Goal: Check status

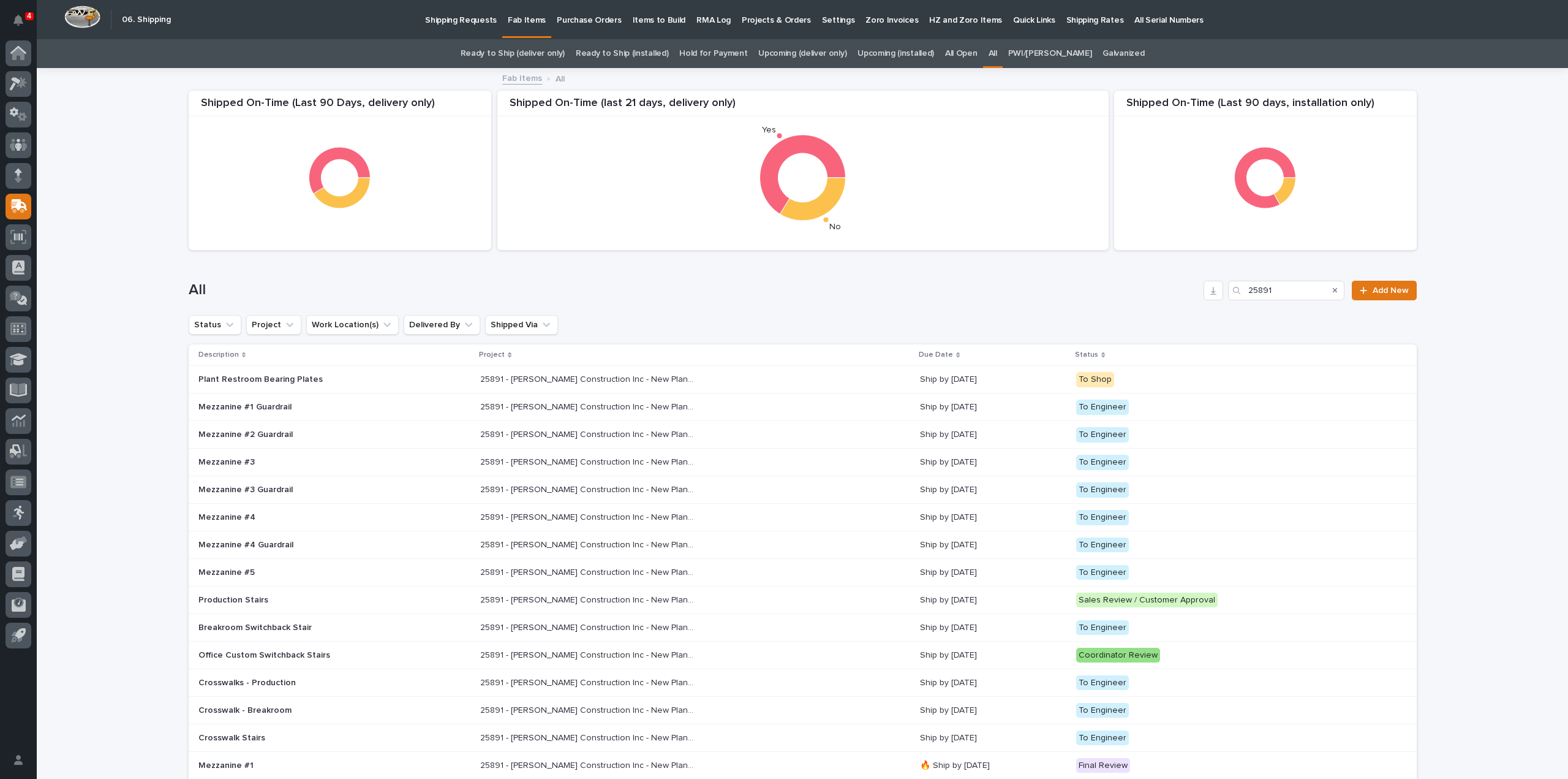
drag, startPoint x: 1295, startPoint y: 298, endPoint x: 1213, endPoint y: 302, distance: 82.1
click at [1213, 302] on div "All 25891 Add New" at bounding box center [803, 286] width 1228 height 59
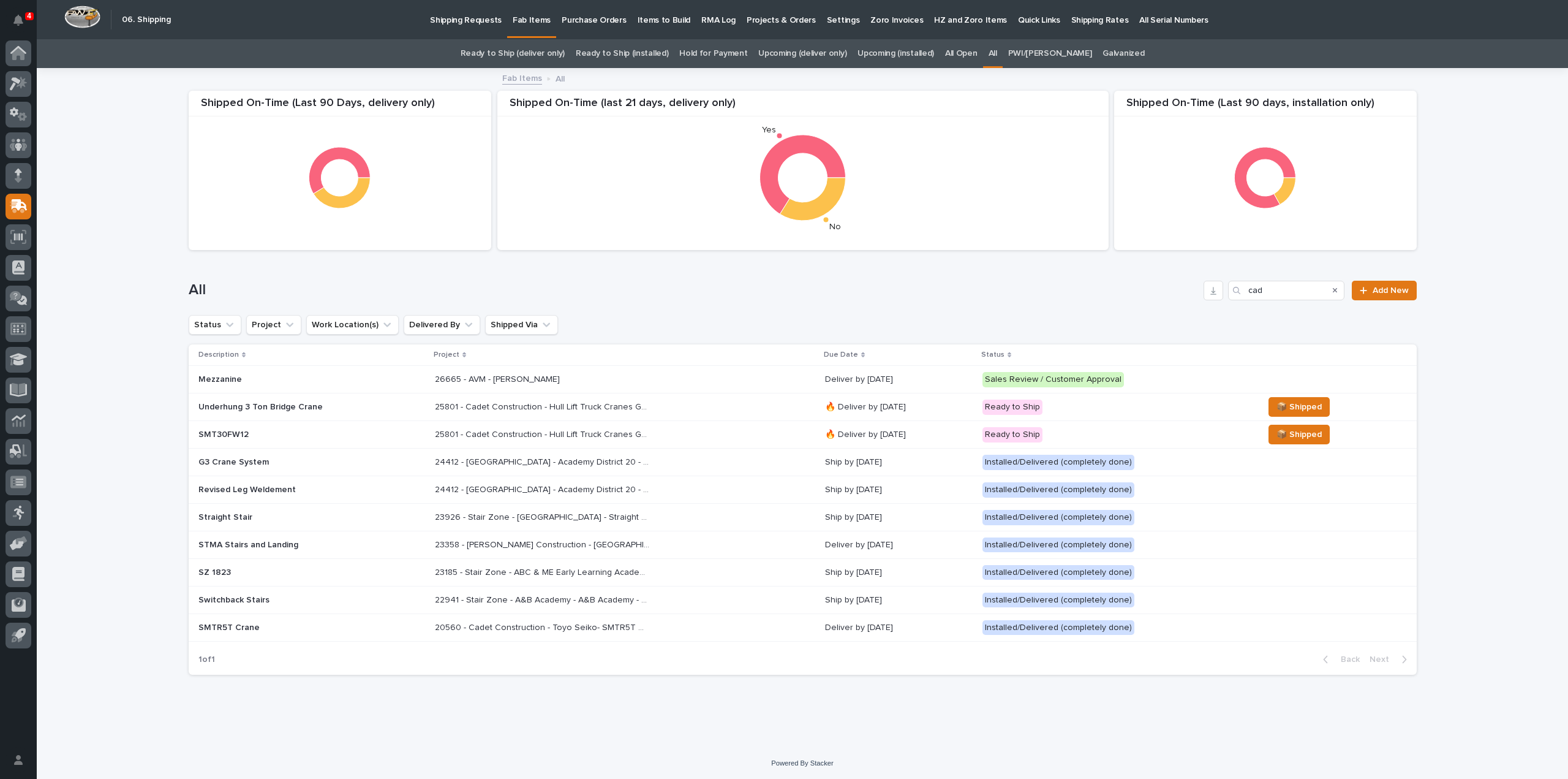
drag, startPoint x: 1274, startPoint y: 290, endPoint x: 1203, endPoint y: 319, distance: 76.7
click at [1203, 319] on div "Shipped On-Time (Last 90 days, installation only) Shipped On-Time (Last 90 Days…" at bounding box center [803, 377] width 1228 height 615
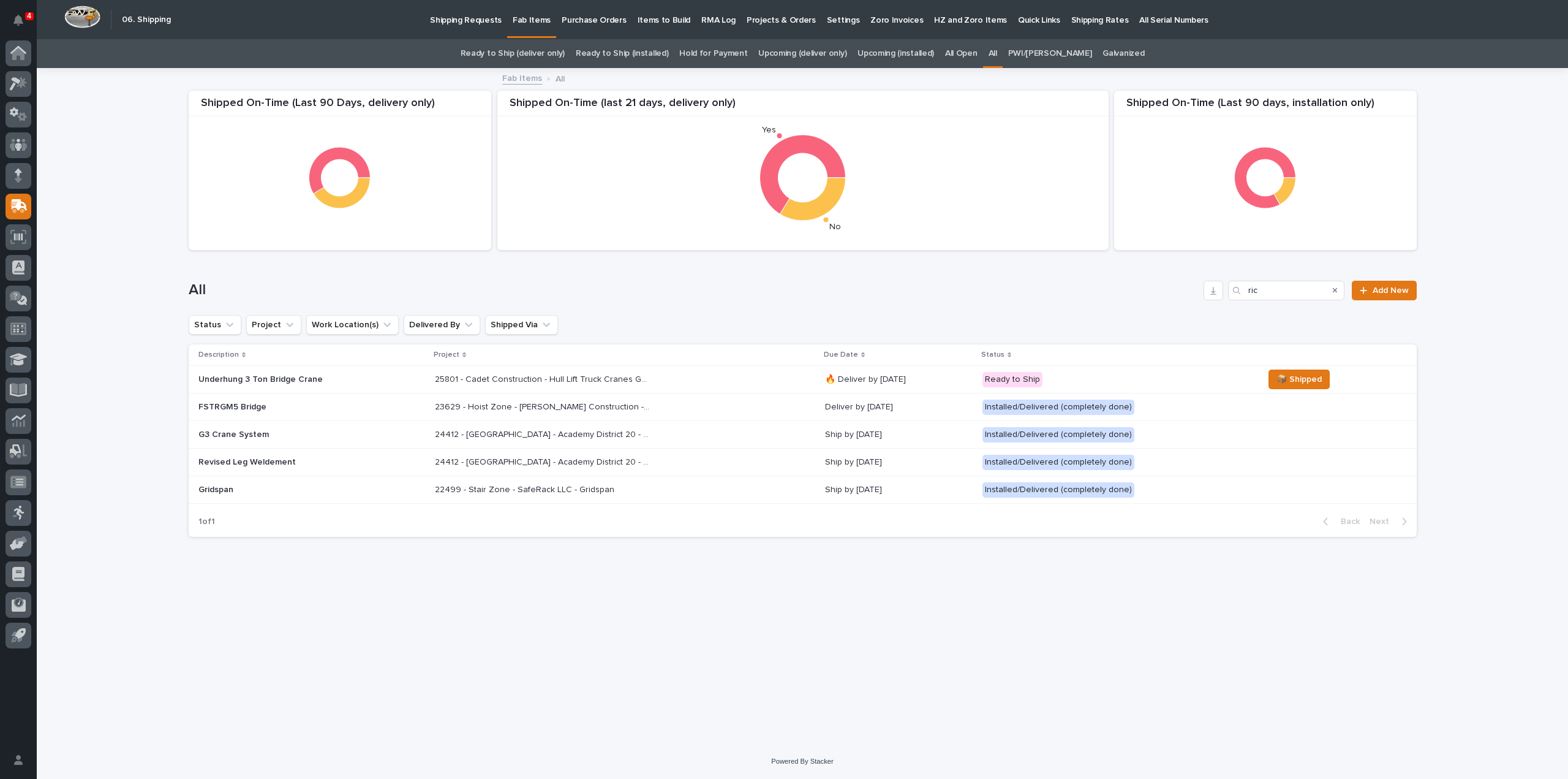
type input "rich"
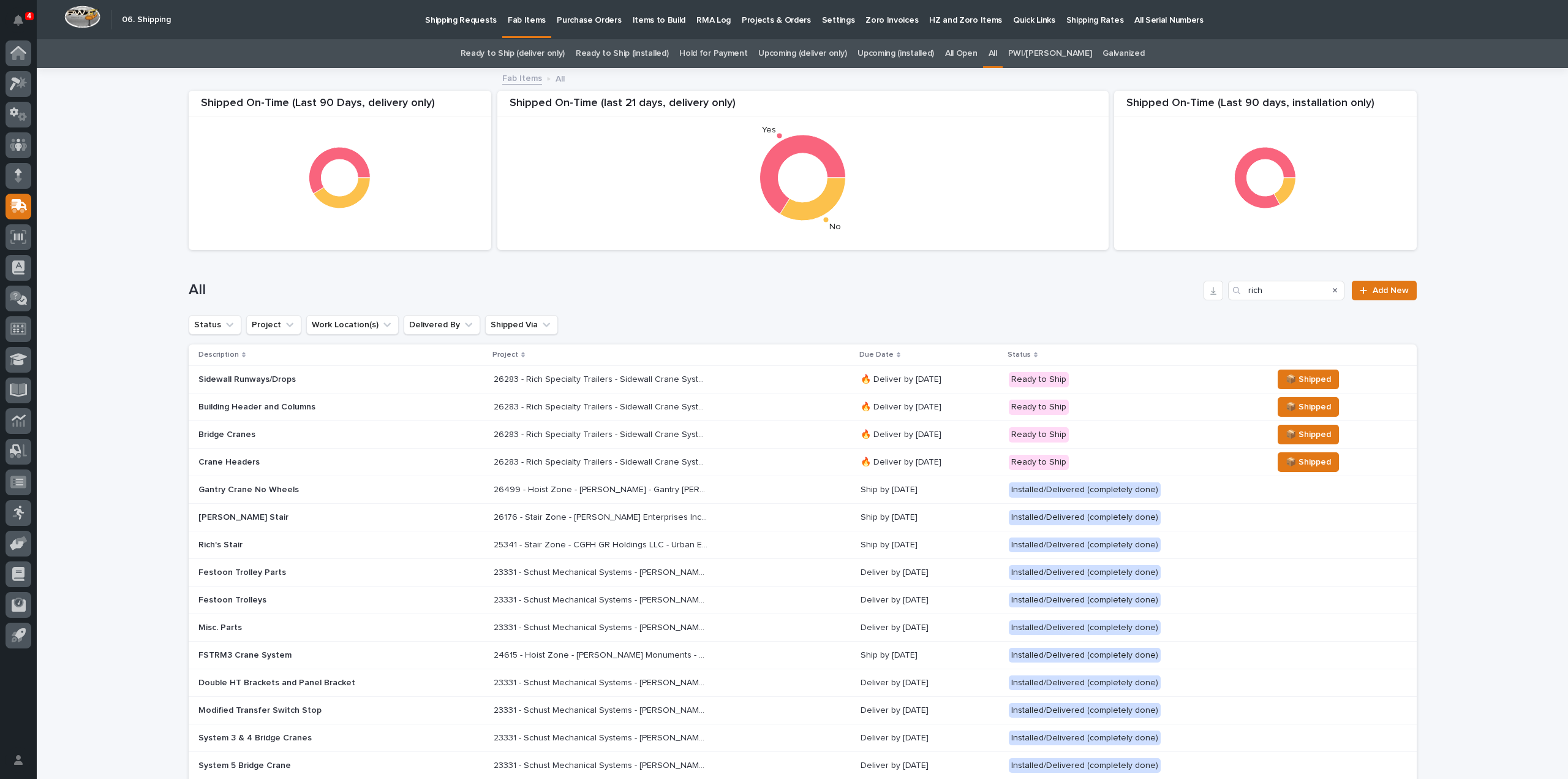
click at [754, 389] on td "26283 - Rich Specialty Trailers - Sidewall Crane Systems And Column Spanner 262…" at bounding box center [672, 379] width 367 height 28
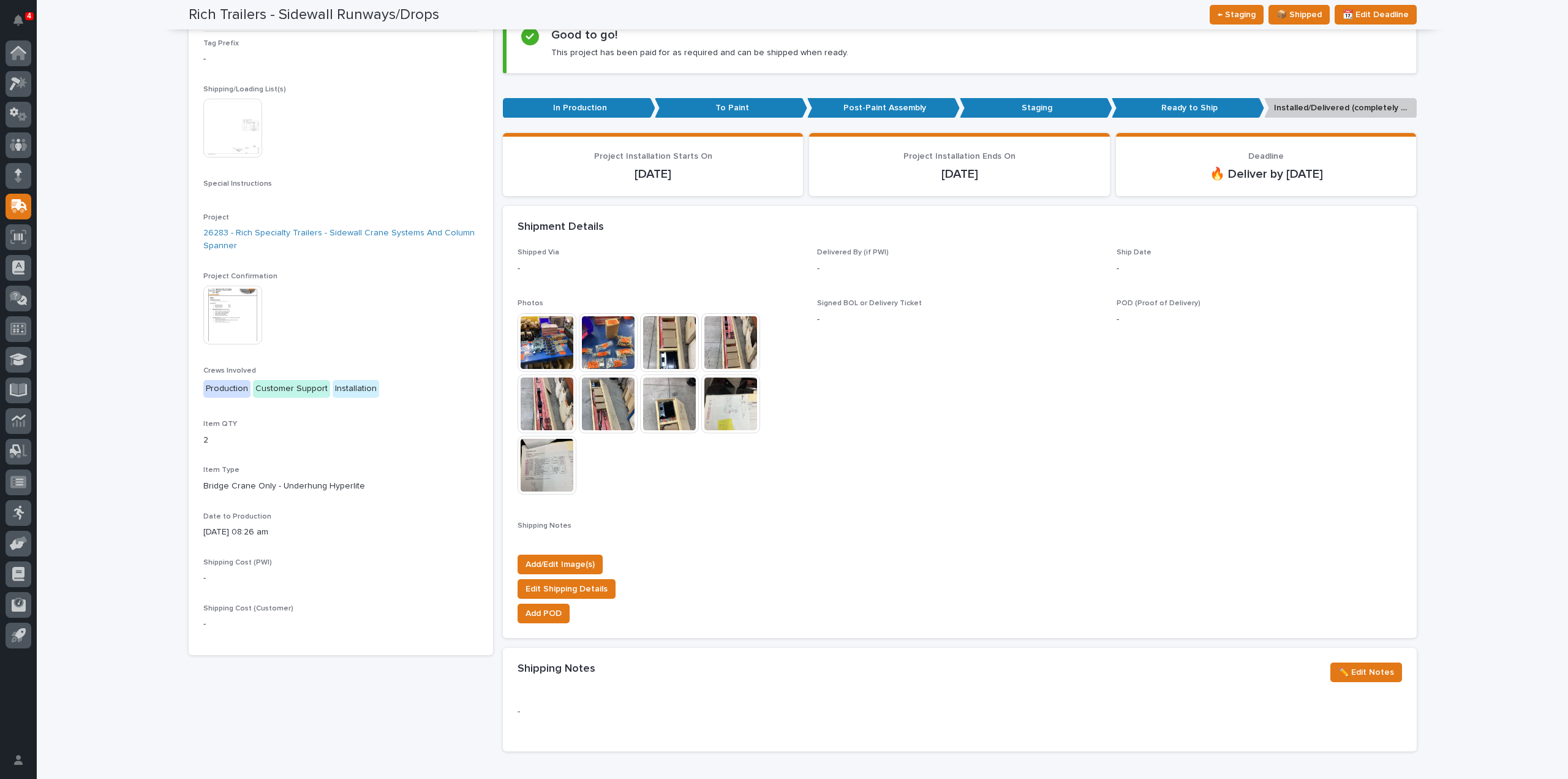
scroll to position [3, 0]
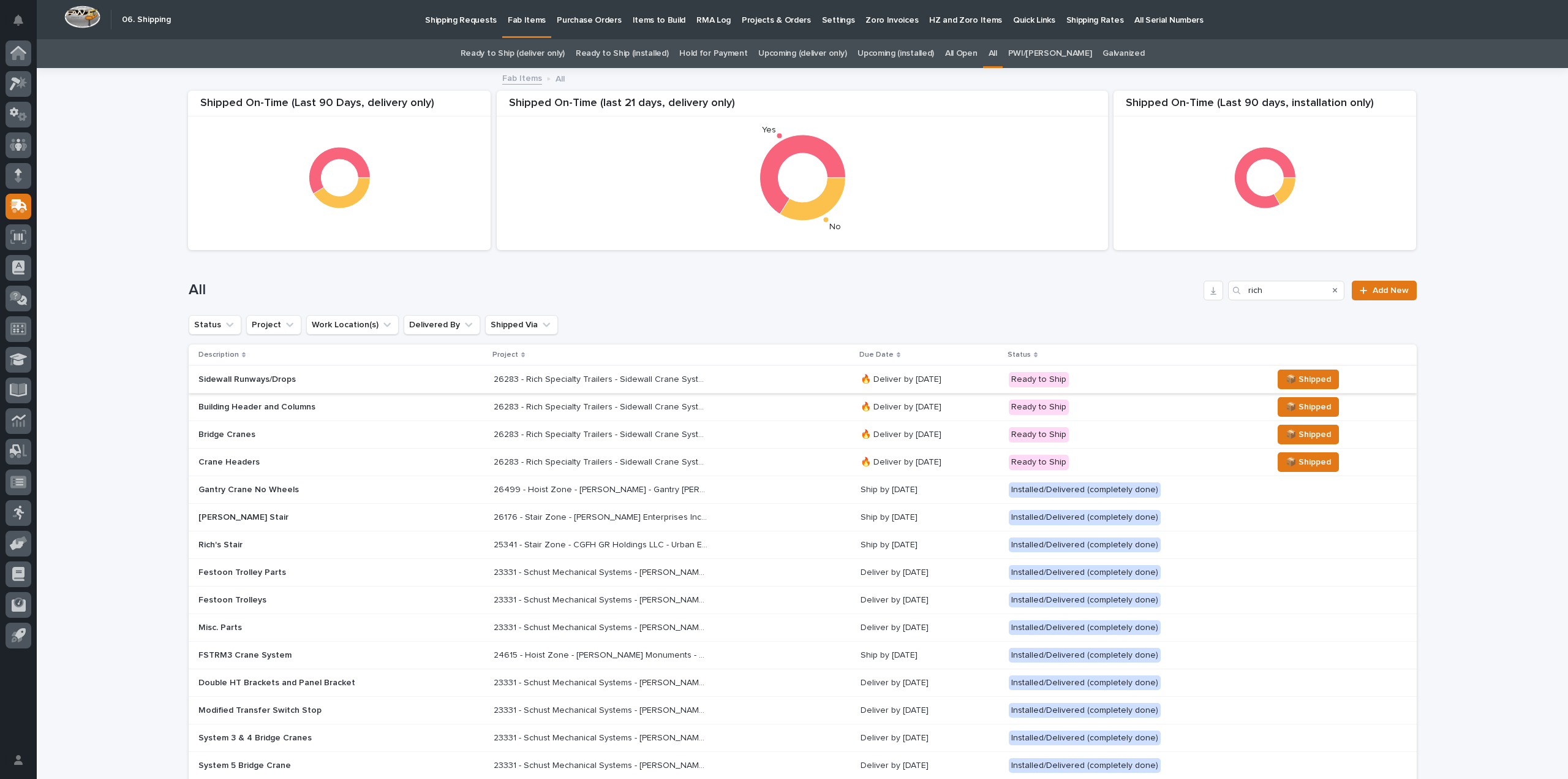
scroll to position [39, 0]
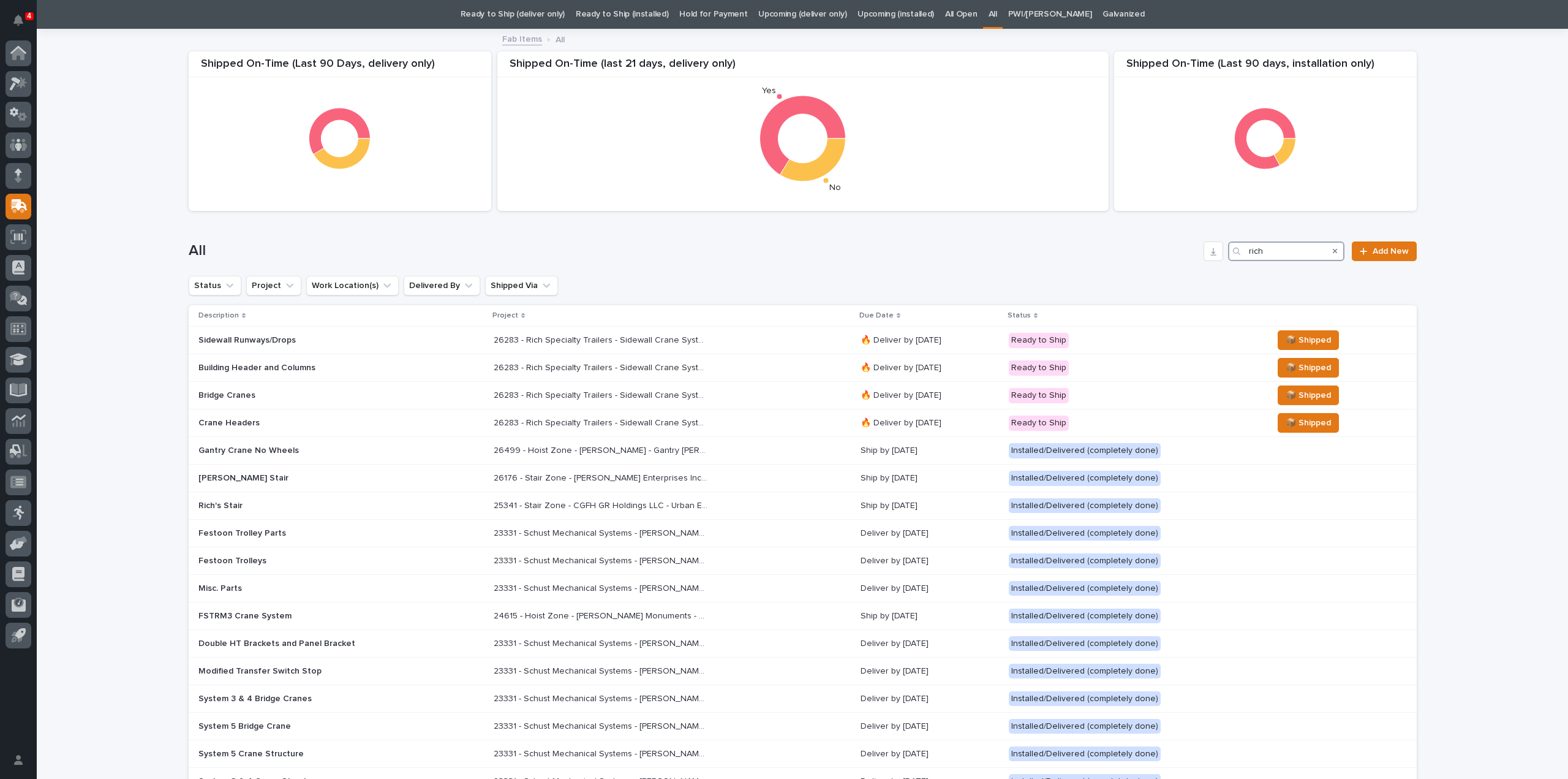
drag, startPoint x: 1268, startPoint y: 258, endPoint x: 1229, endPoint y: 275, distance: 42.5
click at [1229, 275] on div "Shipped On-Time (Last 90 days, installation only) Shipped On-Time (Last 90 Days…" at bounding box center [803, 572] width 1228 height 1084
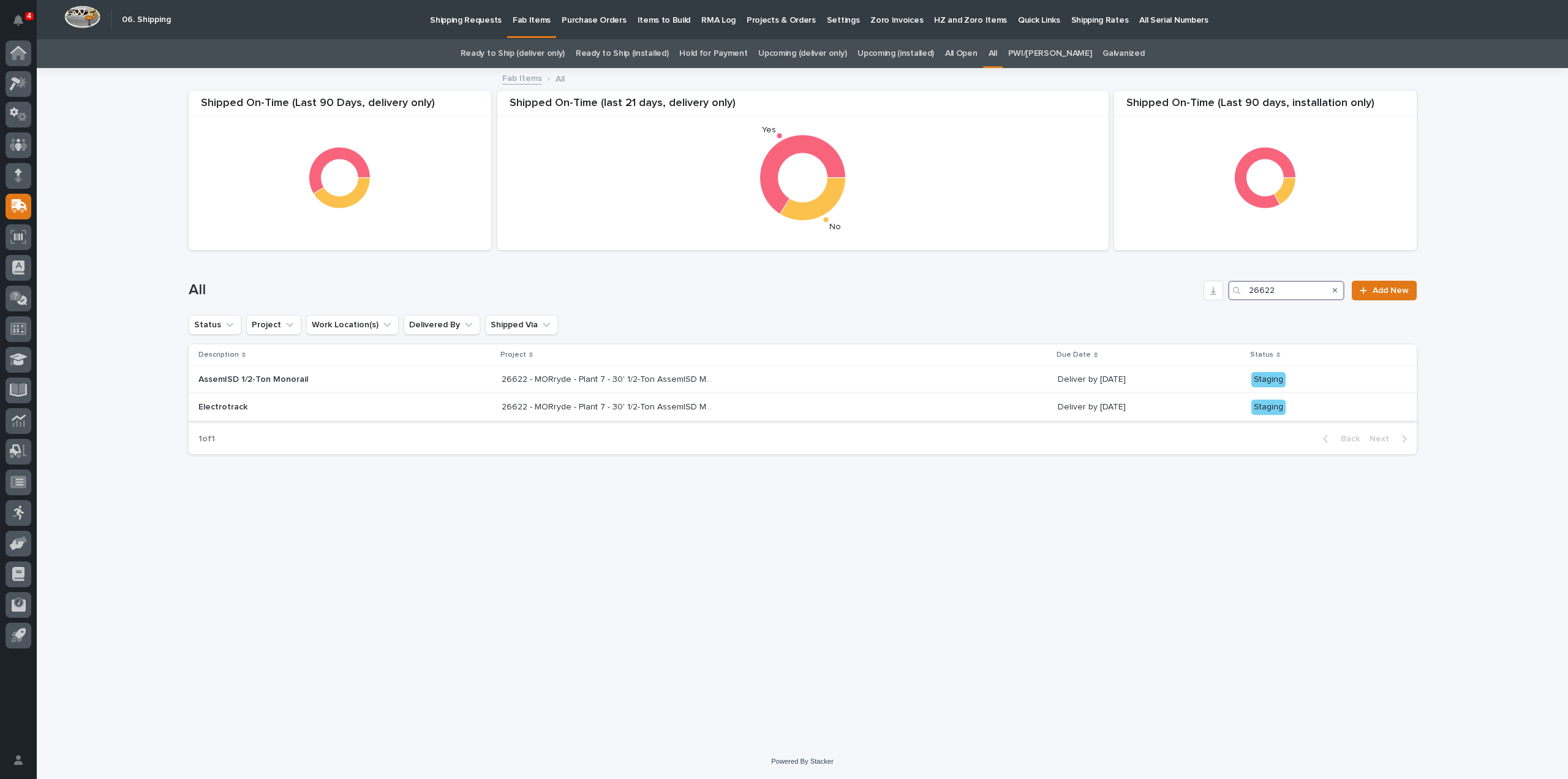
type input "26622"
click at [589, 407] on p "26622 - MORryde - Plant 7 - 30' 1/2-Ton AssemISD Monorail System" at bounding box center [610, 406] width 217 height 12
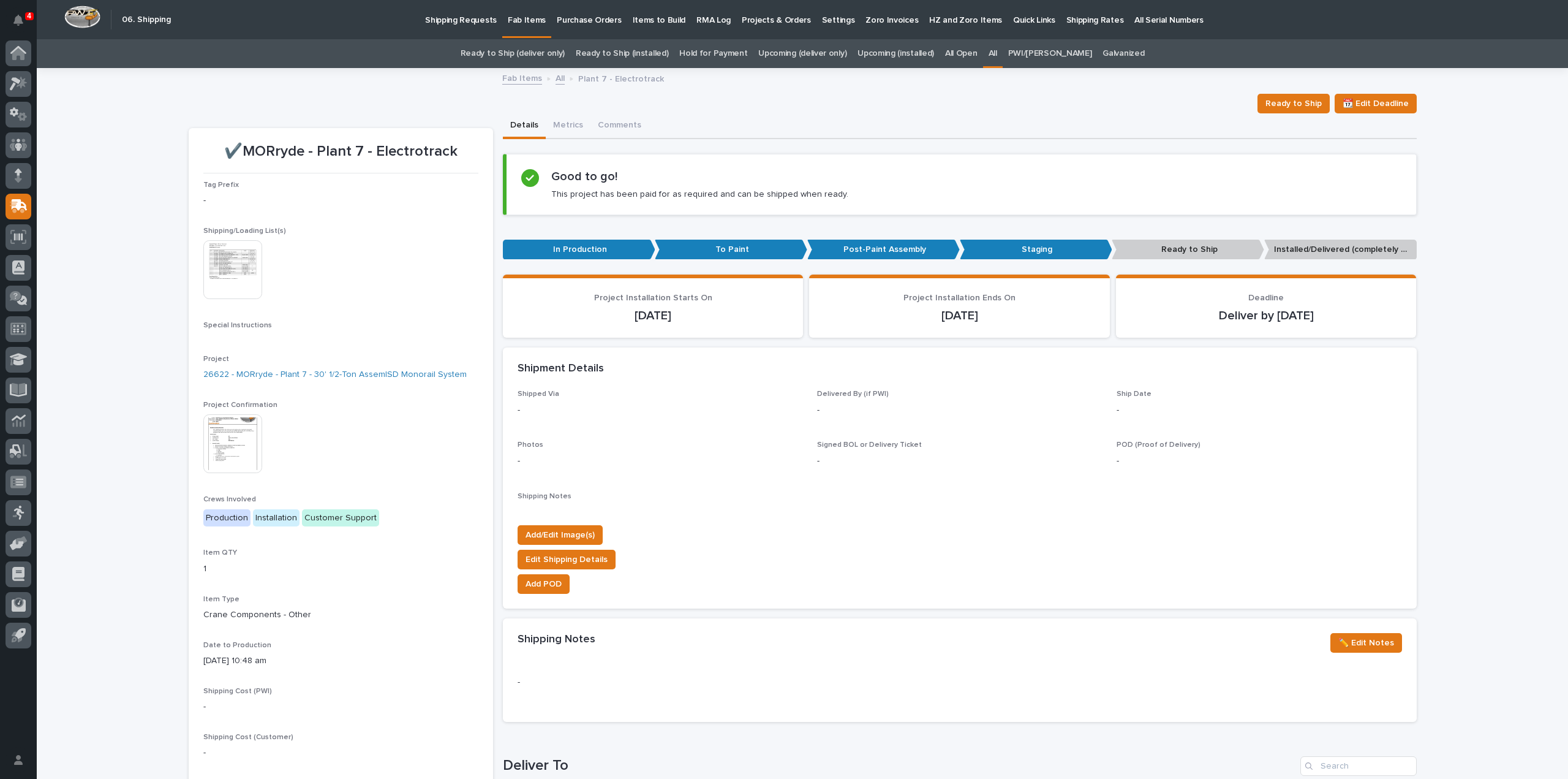
scroll to position [489, 0]
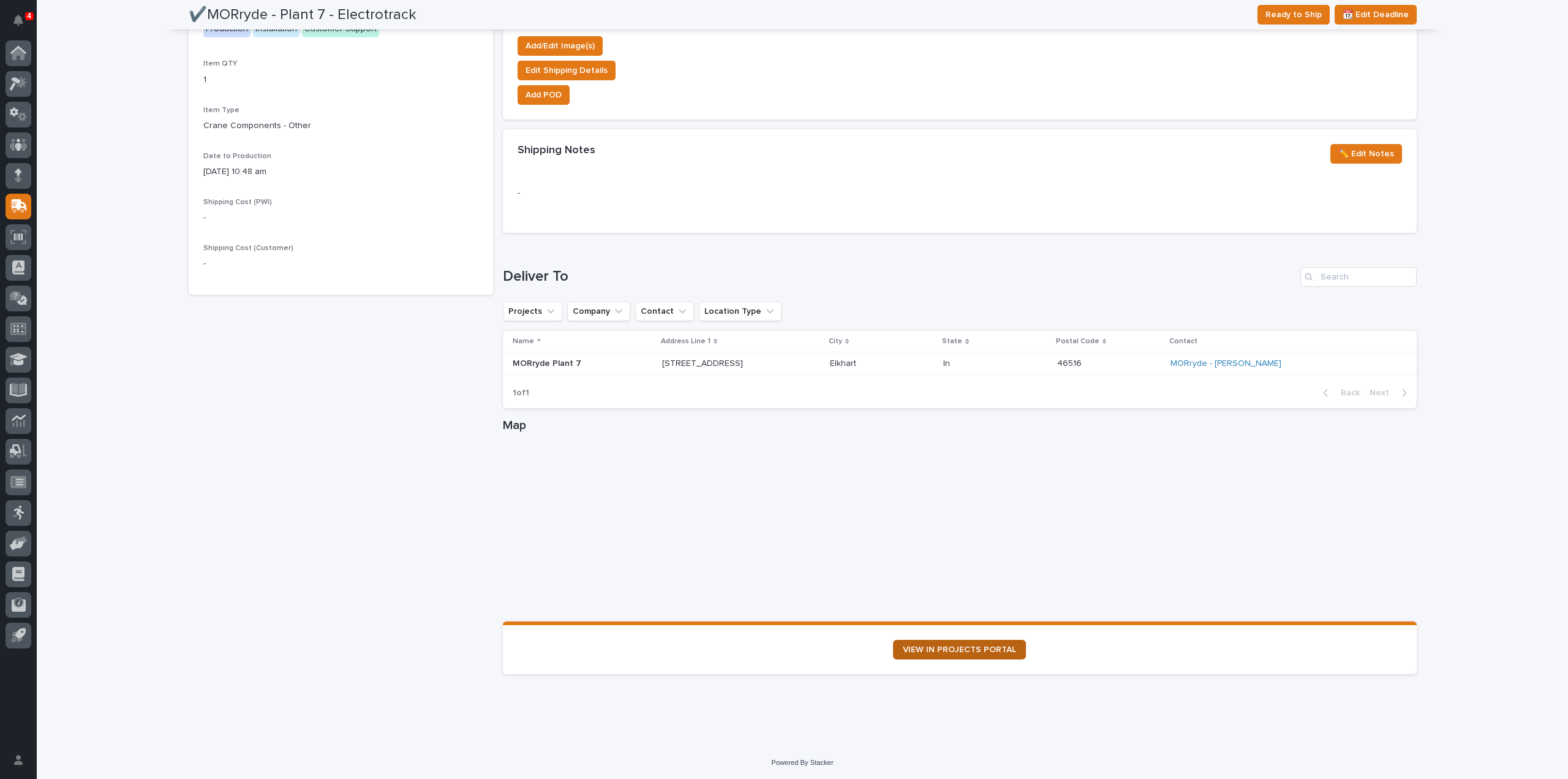
click at [933, 648] on span "VIEW IN PROJECTS PORTAL" at bounding box center [959, 650] width 113 height 9
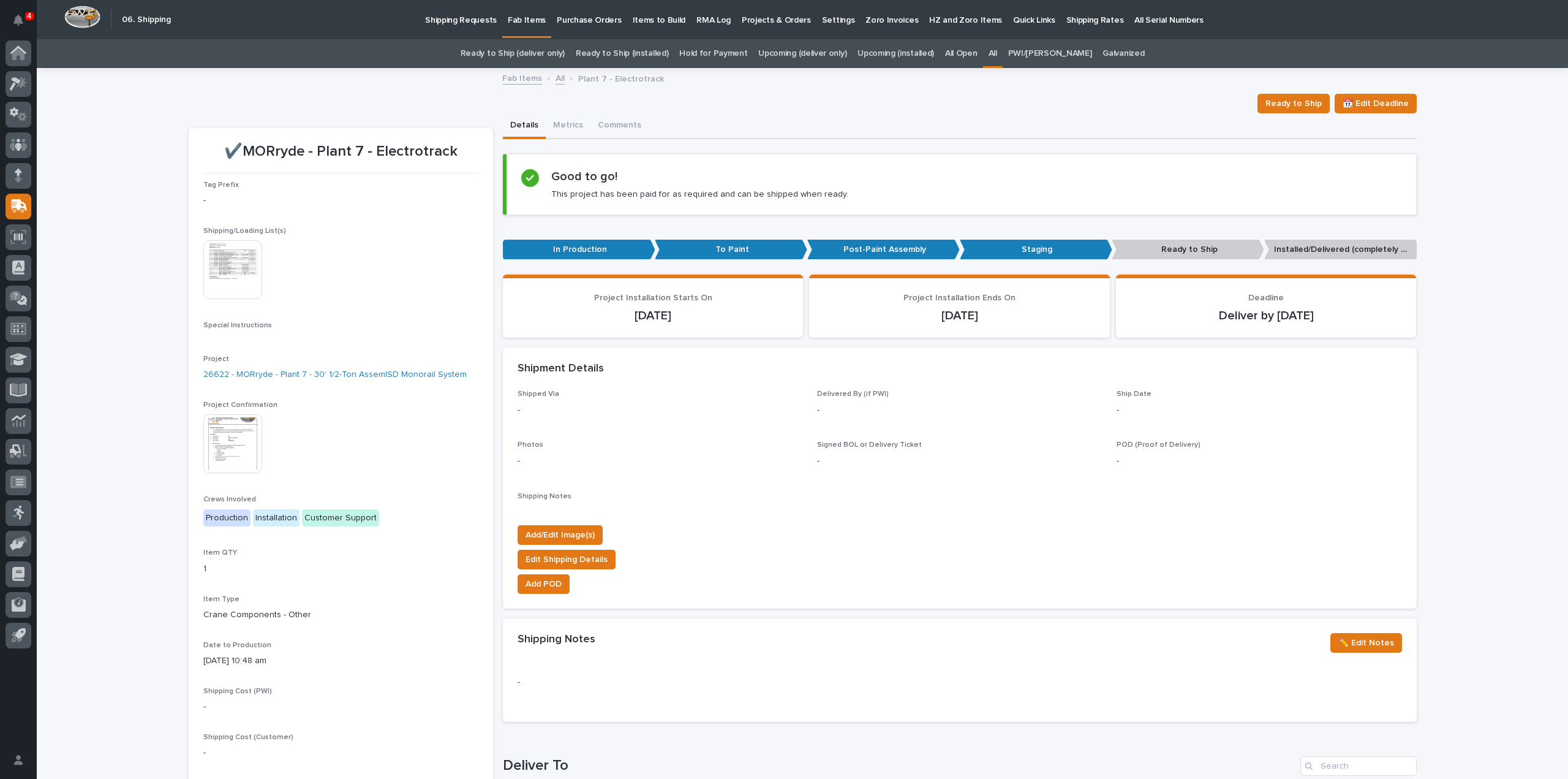
click at [998, 53] on link "All" at bounding box center [993, 53] width 9 height 28
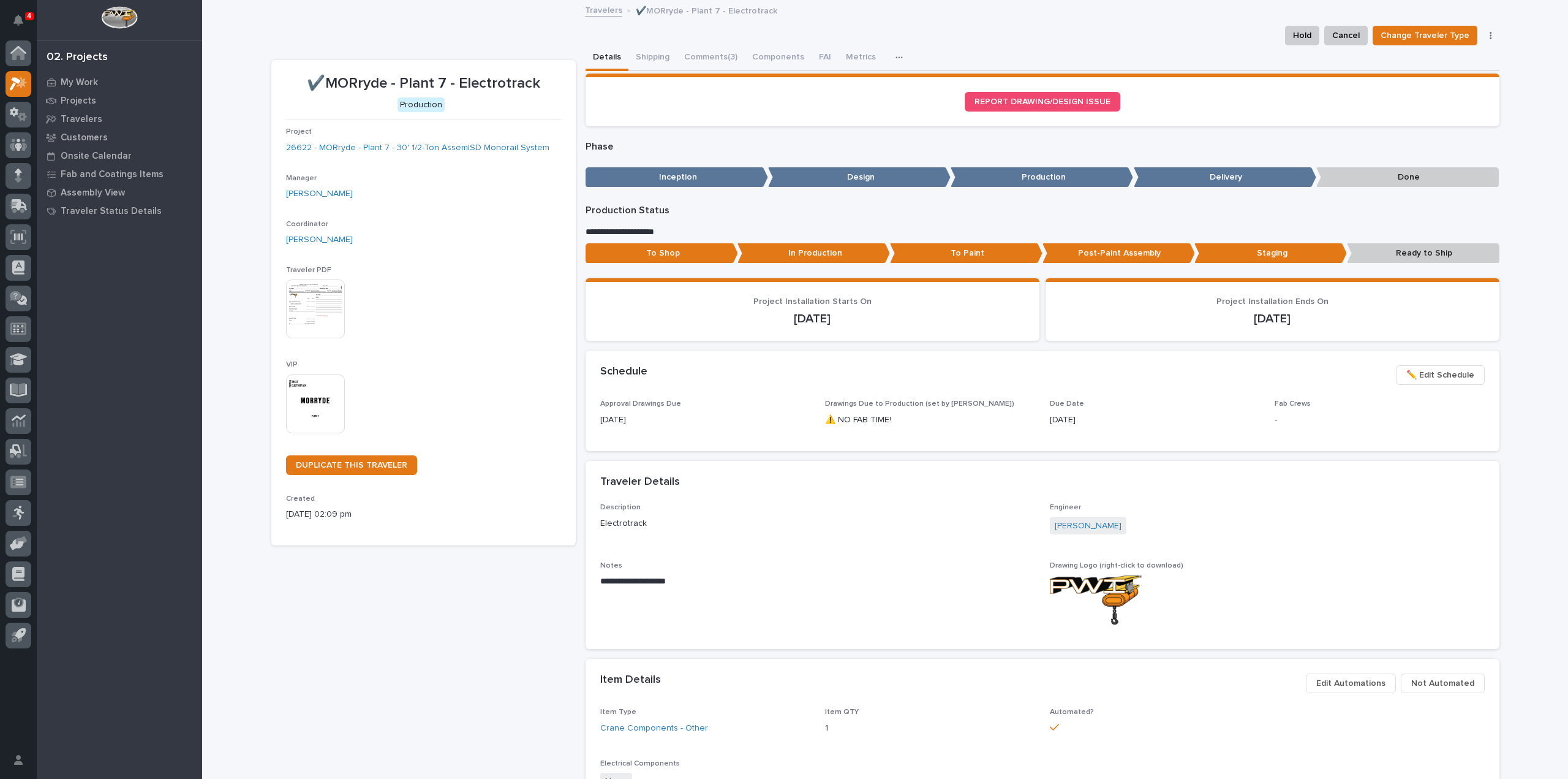
click at [325, 410] on img at bounding box center [315, 404] width 59 height 59
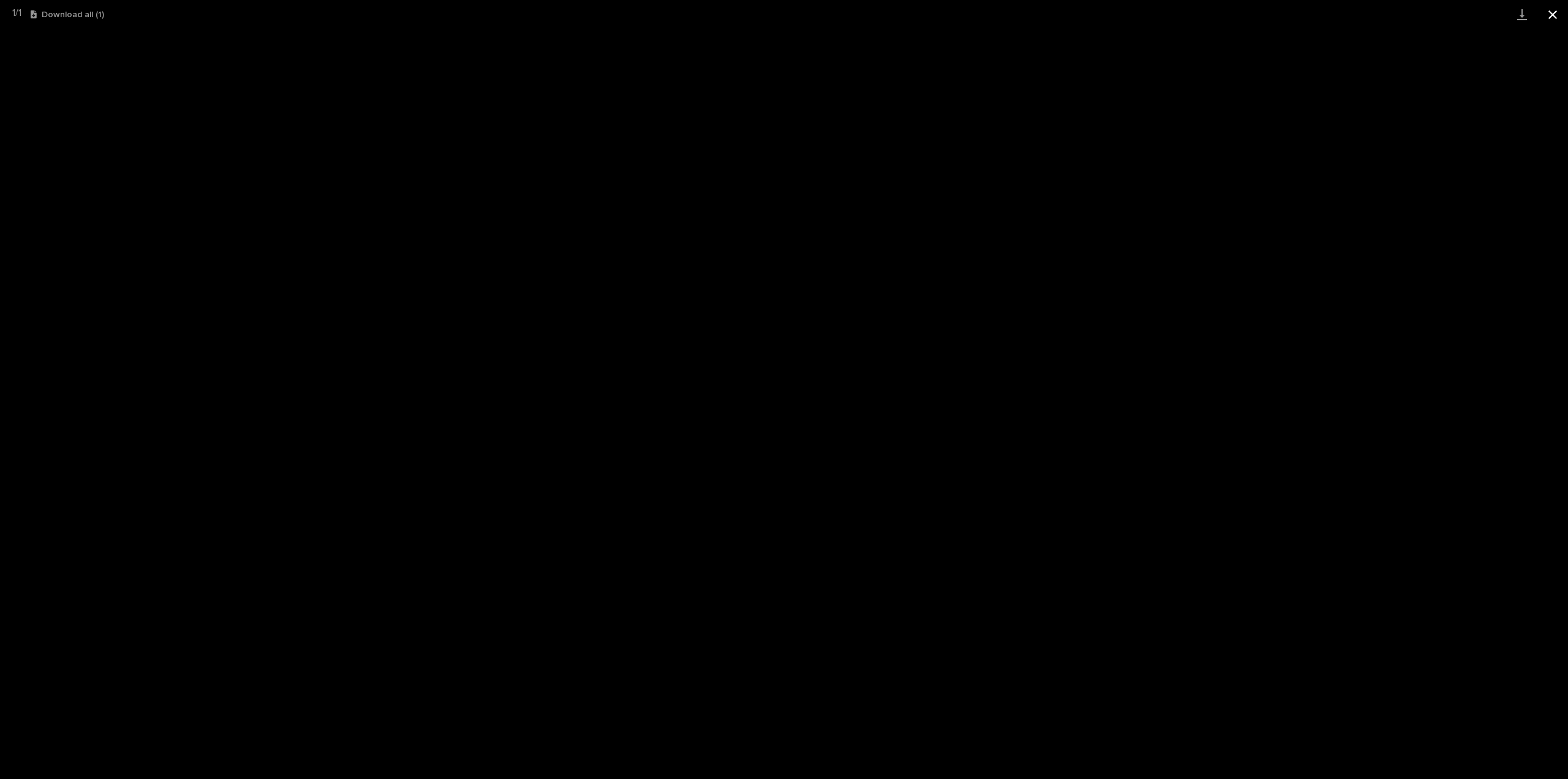
click at [1553, 19] on button "Close gallery" at bounding box center [1553, 14] width 30 height 28
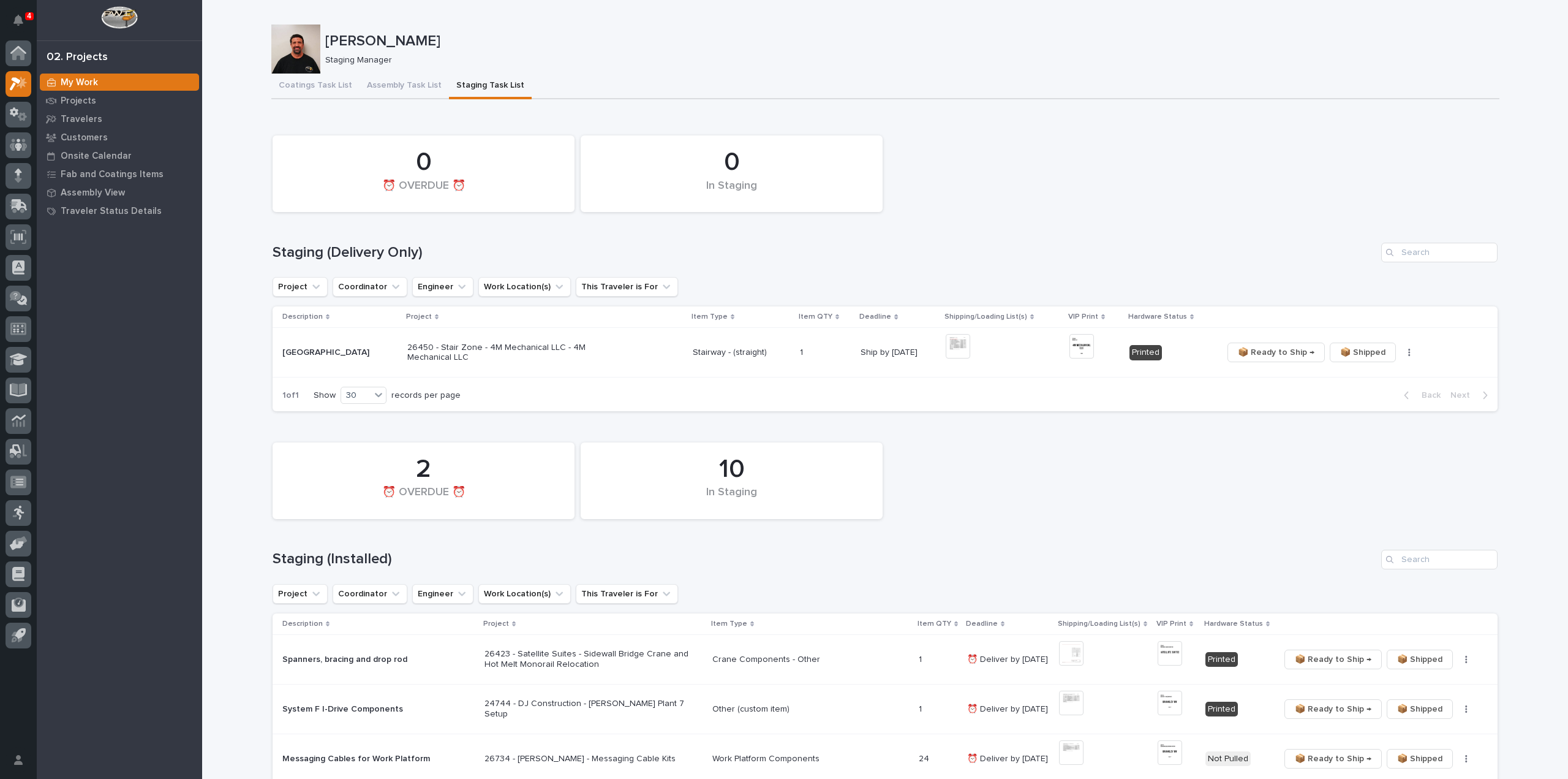
scroll to position [123, 0]
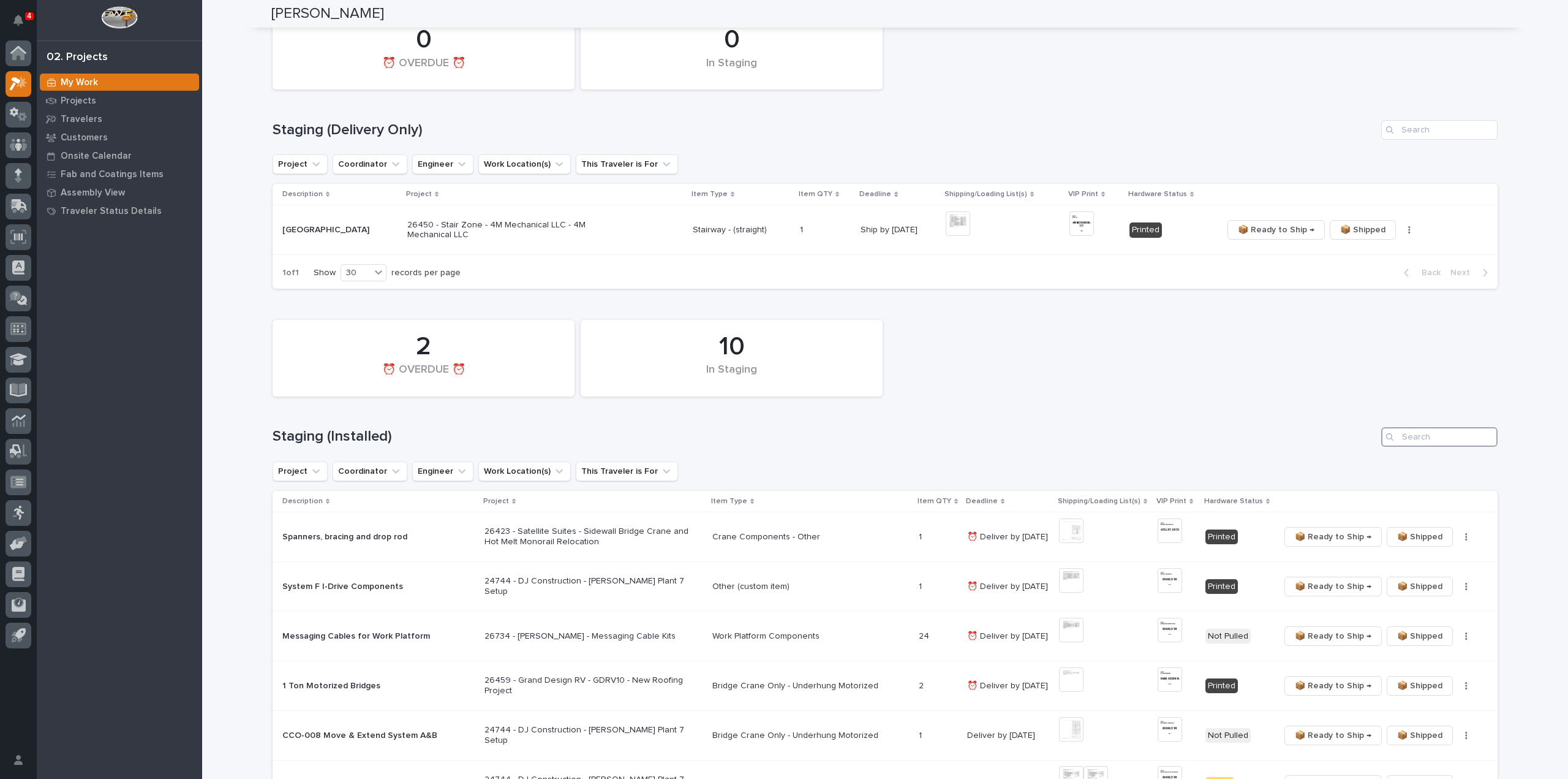
click at [1435, 442] on input "Search" at bounding box center [1439, 437] width 117 height 20
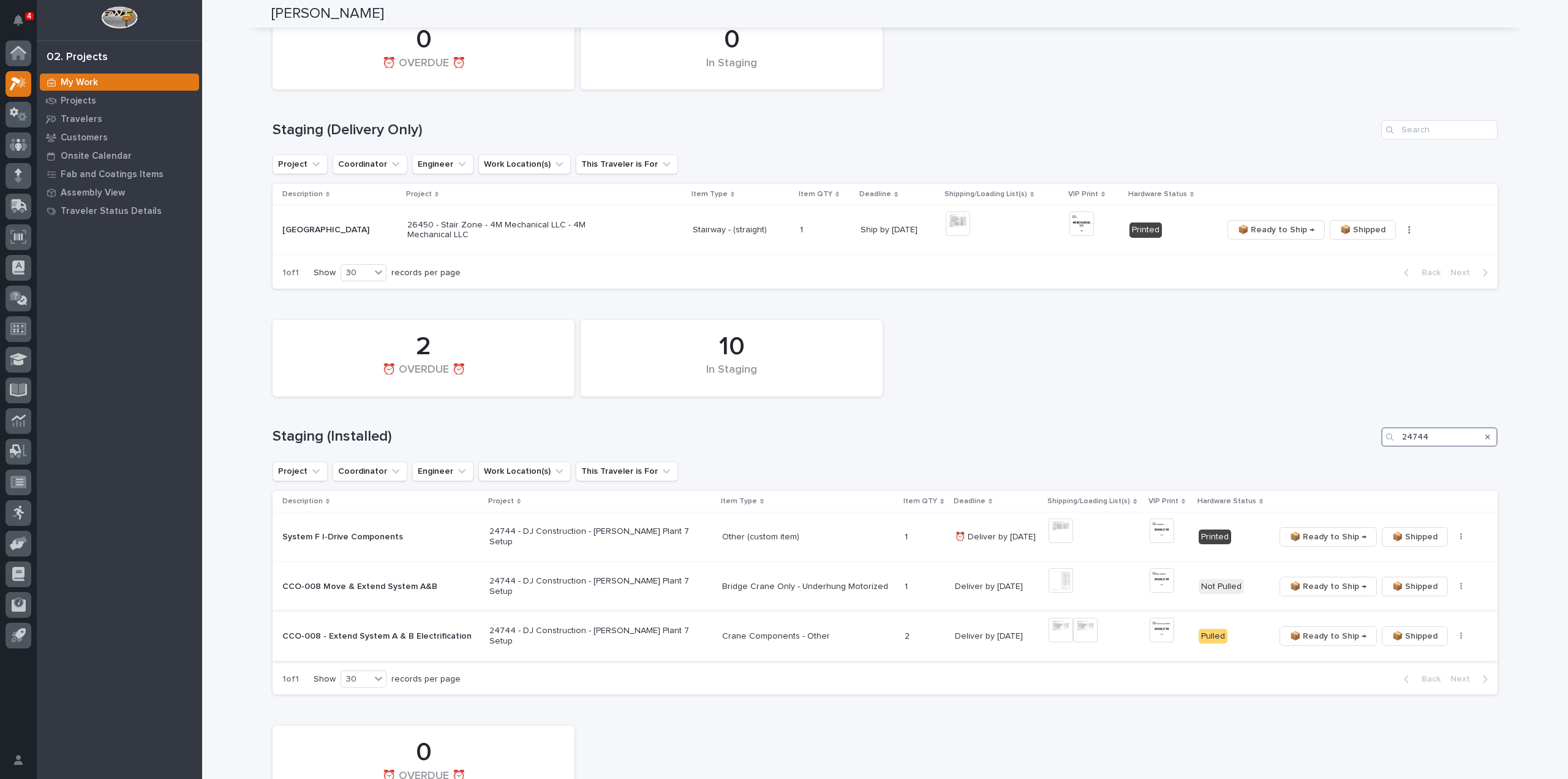
type input "24744"
click at [1150, 630] on img at bounding box center [1162, 630] width 25 height 25
